Goal: Check status: Check status

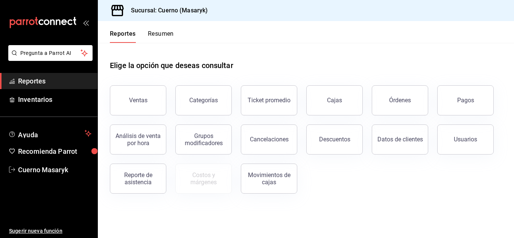
drag, startPoint x: 463, startPoint y: 102, endPoint x: 463, endPoint y: 98, distance: 4.1
click at [463, 102] on div "Pagos" at bounding box center [465, 100] width 17 height 7
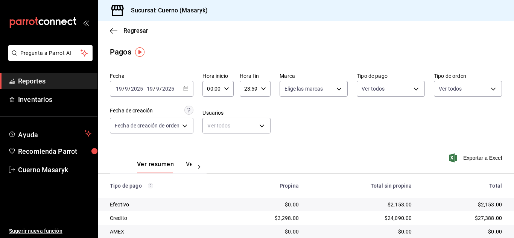
click at [225, 91] on div "00:00 Hora inicio" at bounding box center [218, 89] width 31 height 16
click at [212, 143] on span "06" at bounding box center [211, 141] width 3 height 6
type input "06:00"
click at [353, 121] on div at bounding box center [257, 119] width 514 height 238
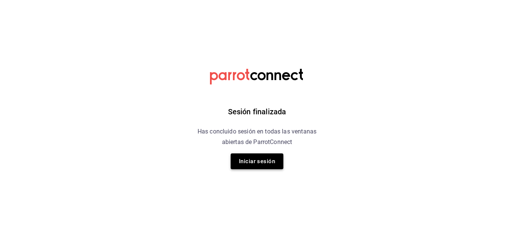
click at [265, 159] on button "Iniciar sesión" at bounding box center [257, 162] width 53 height 16
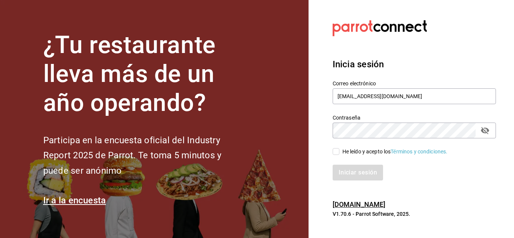
click at [338, 151] on input "He leído y acepto los Términos y condiciones." at bounding box center [336, 151] width 7 height 7
checkbox input "true"
click at [349, 168] on button "Iniciar sesión" at bounding box center [358, 173] width 51 height 16
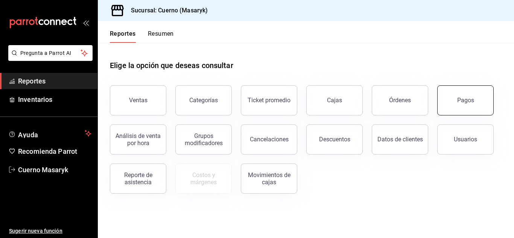
click at [474, 98] on button "Pagos" at bounding box center [465, 100] width 56 height 30
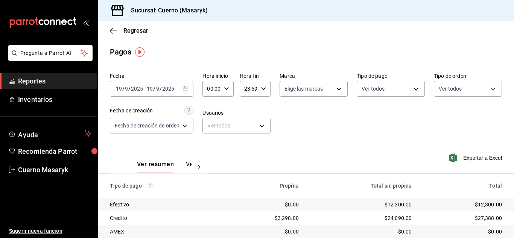
click at [229, 84] on div "00:00 Hora inicio" at bounding box center [218, 89] width 31 height 16
click at [211, 139] on span "06" at bounding box center [211, 141] width 3 height 6
type input "06:00"
click at [345, 127] on div at bounding box center [257, 119] width 514 height 238
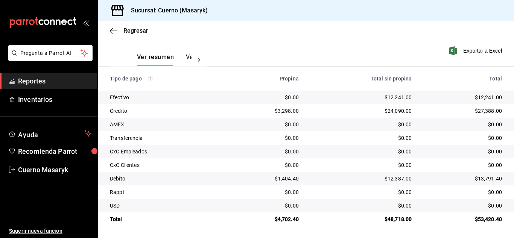
scroll to position [108, 0]
